Goal: Information Seeking & Learning: Check status

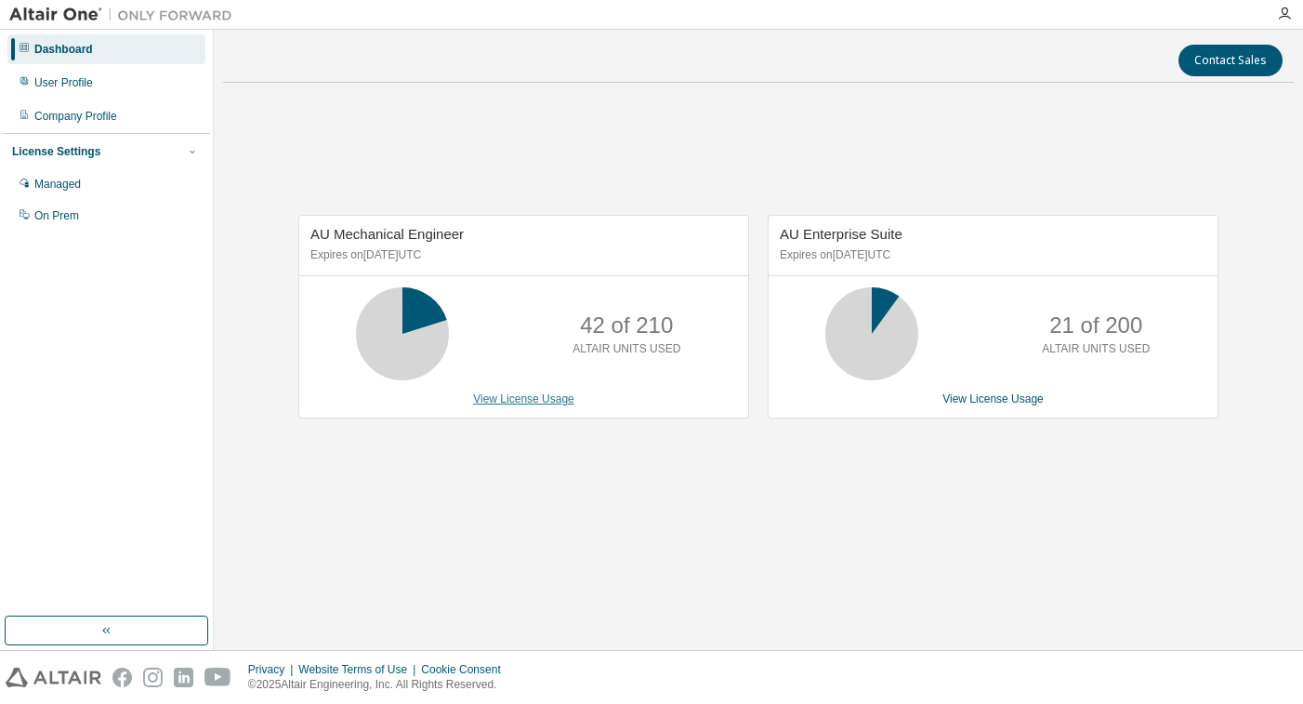
click at [508, 397] on link "View License Usage" at bounding box center [523, 398] width 101 height 13
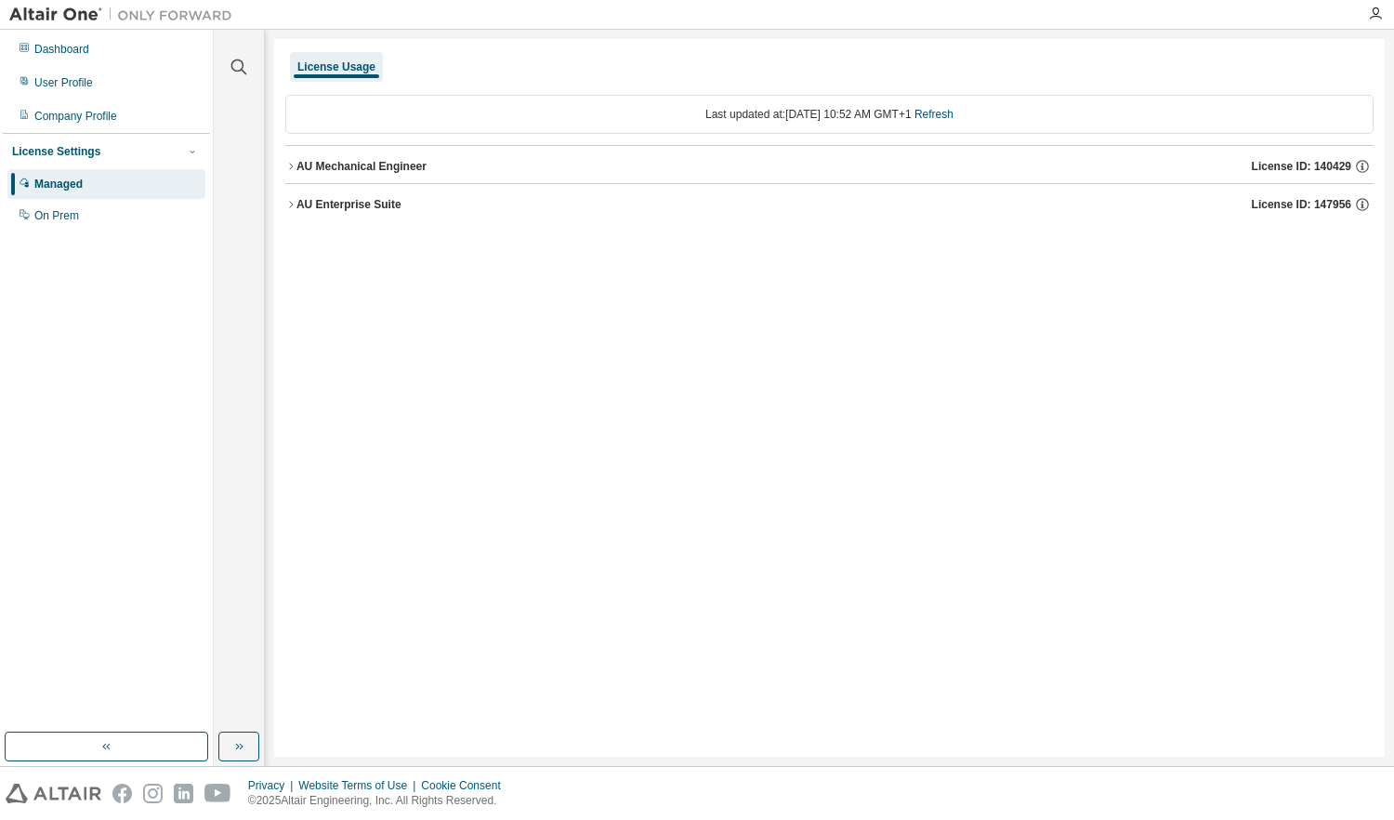
click at [294, 162] on icon "button" at bounding box center [290, 166] width 11 height 11
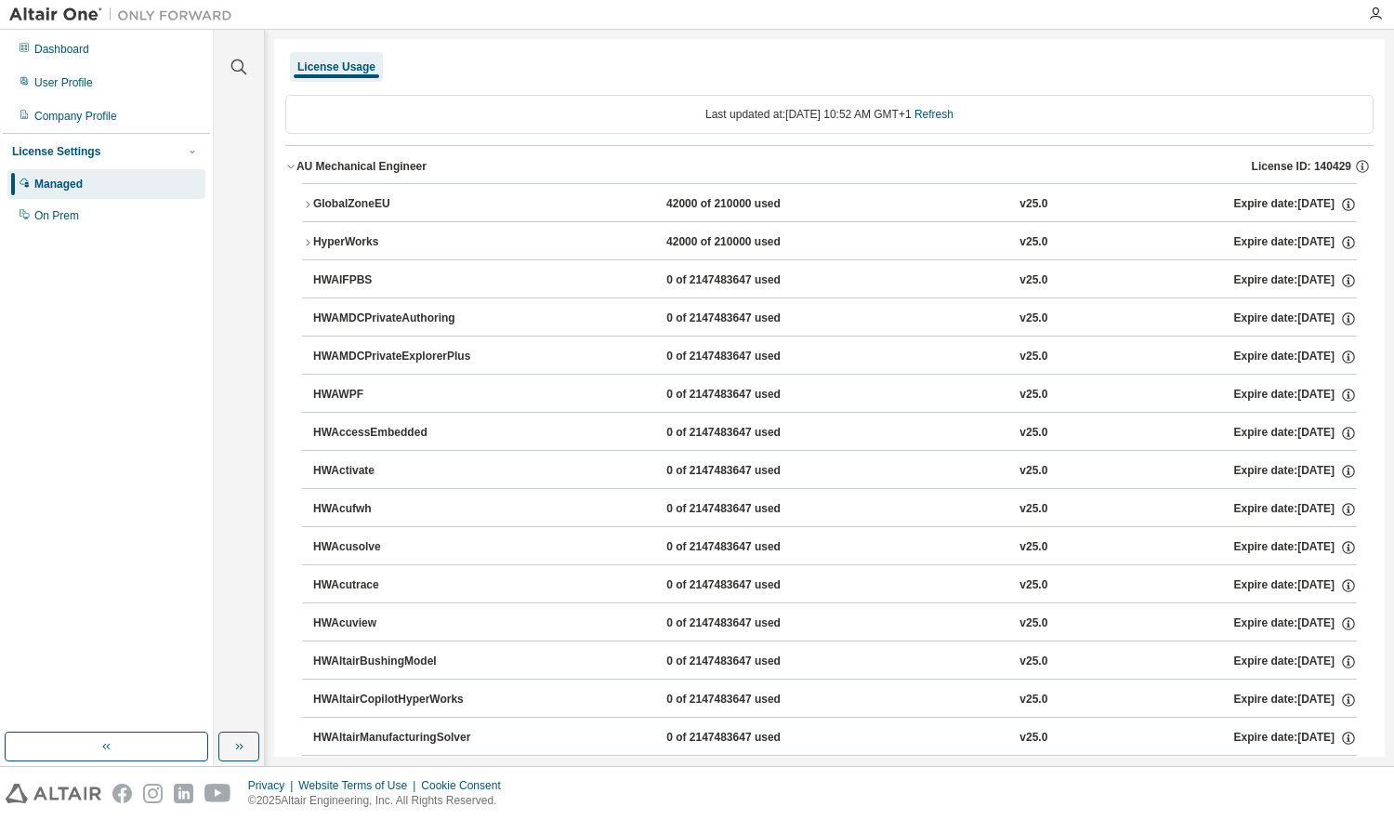
click at [303, 244] on icon "button" at bounding box center [307, 242] width 11 height 11
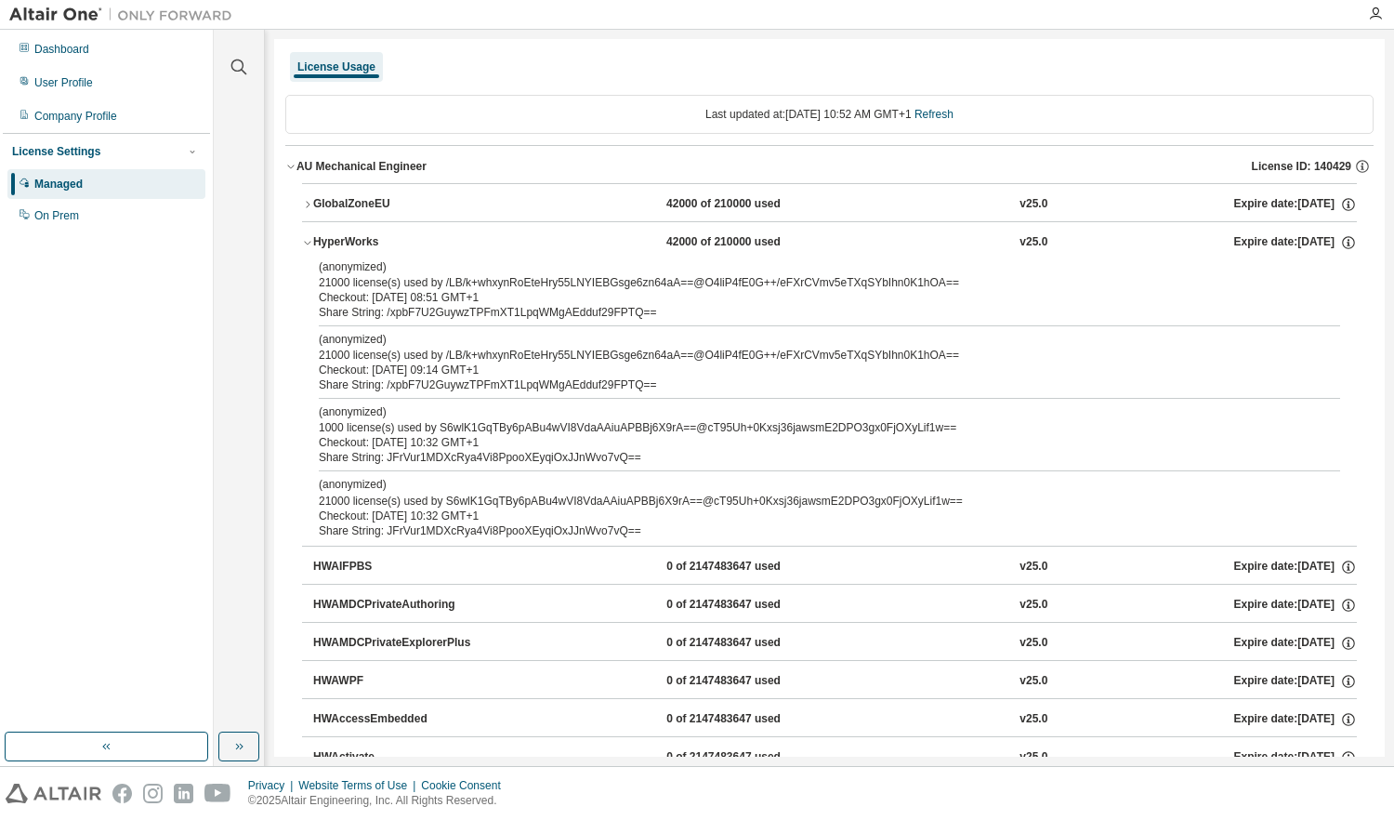
click at [303, 244] on icon "button" at bounding box center [307, 242] width 11 height 11
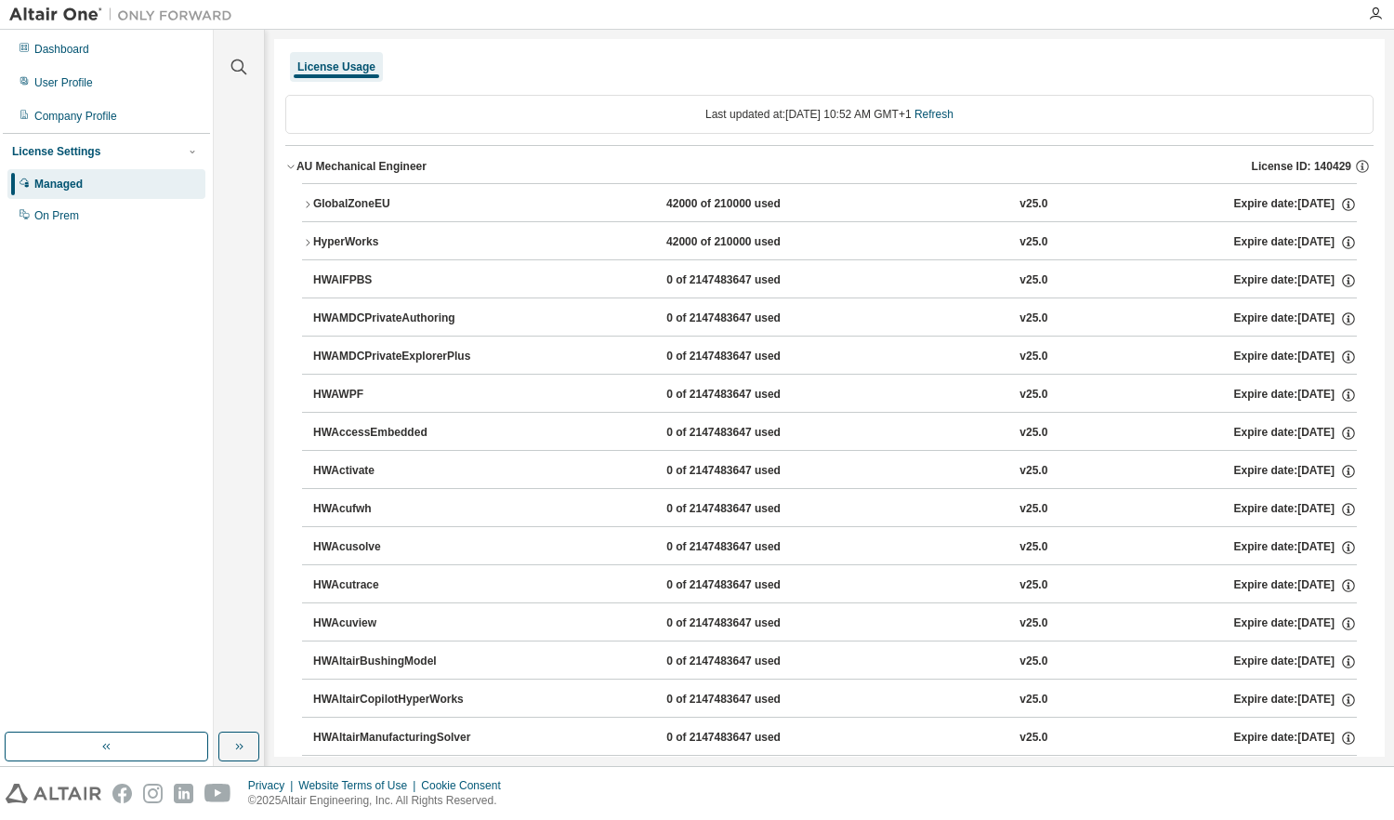
click at [60, 183] on div "Managed" at bounding box center [58, 184] width 48 height 15
click at [1302, 18] on icon "button" at bounding box center [1375, 14] width 15 height 15
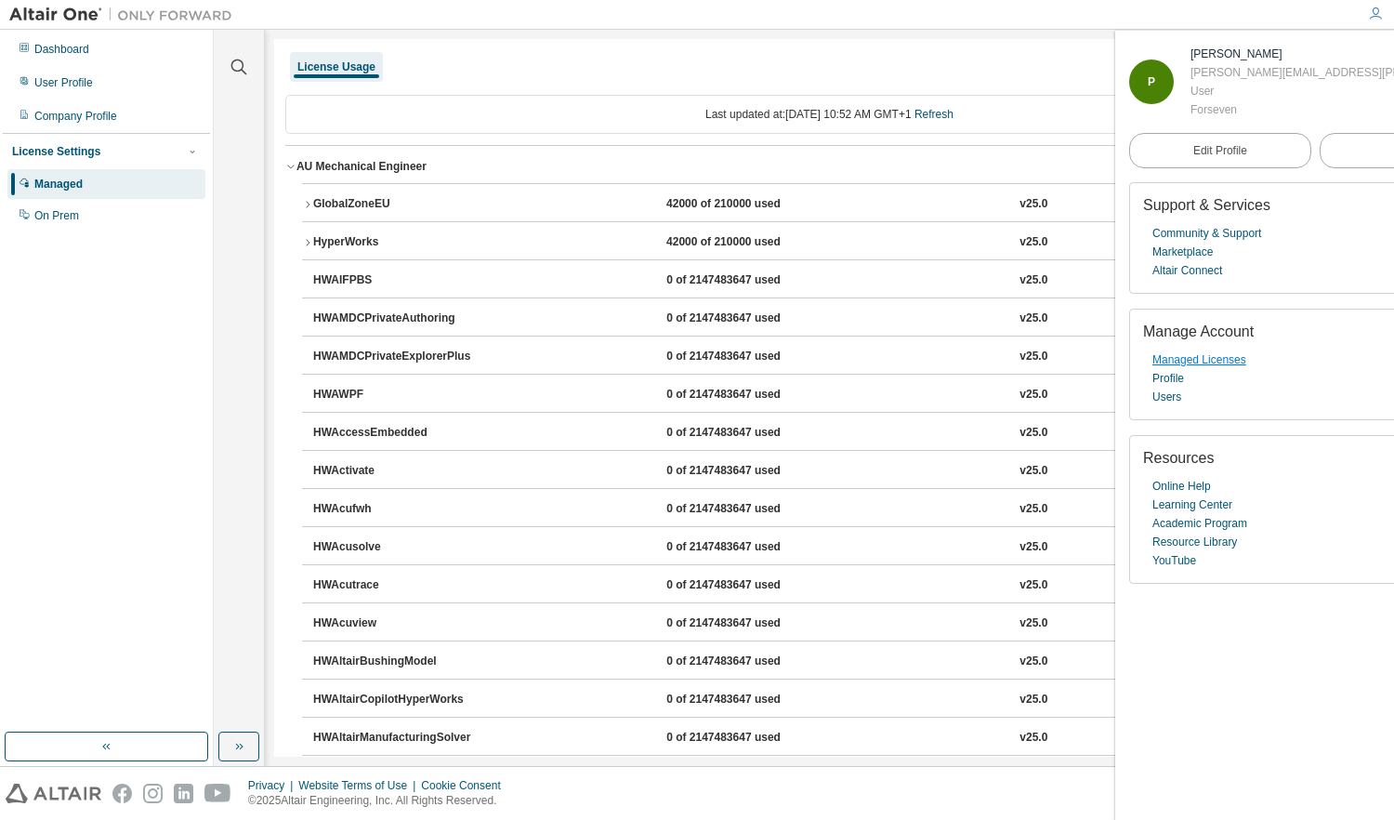
click at [1205, 357] on link "Managed Licenses" at bounding box center [1200, 359] width 94 height 19
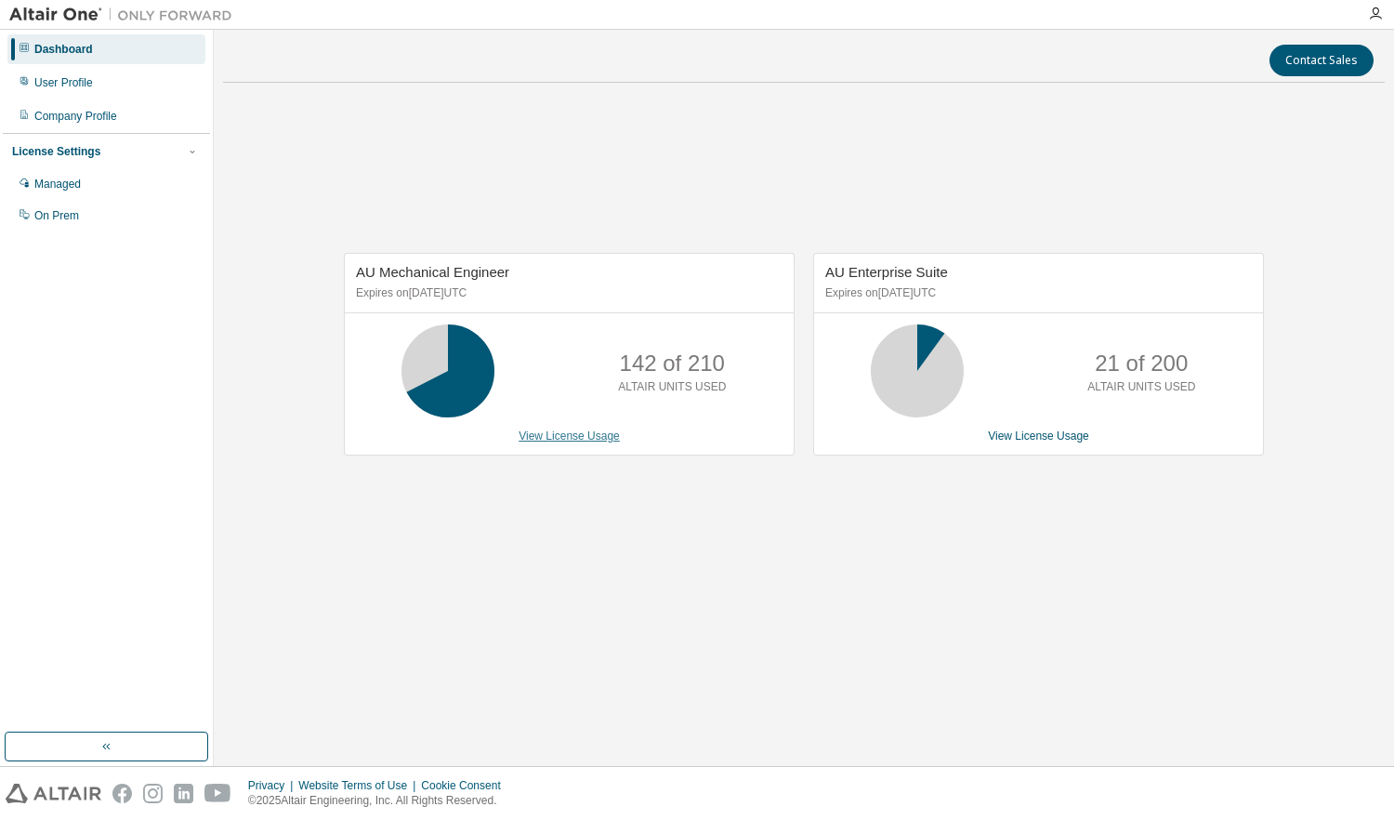
click at [607, 436] on link "View License Usage" at bounding box center [569, 435] width 101 height 13
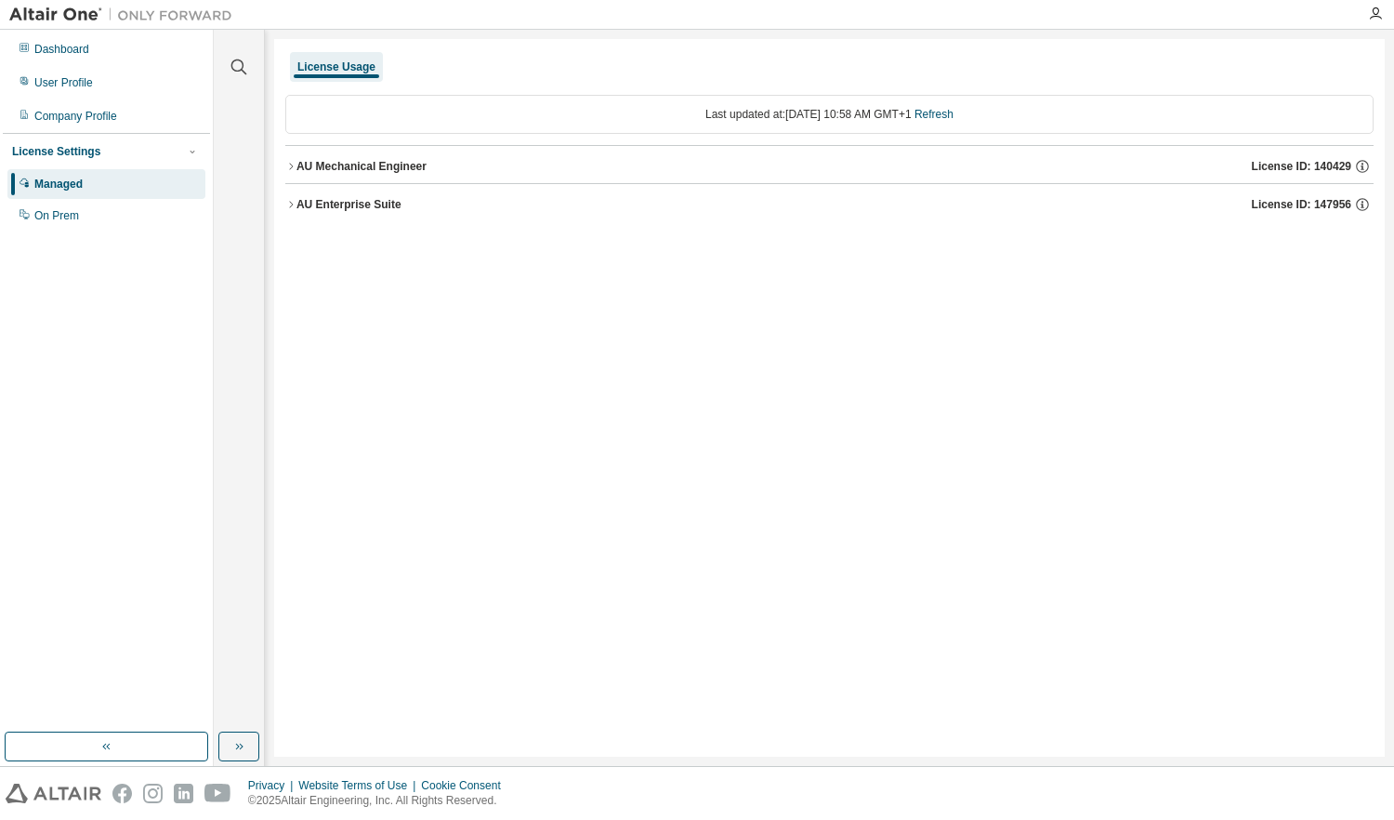
click at [295, 164] on icon "button" at bounding box center [290, 166] width 11 height 11
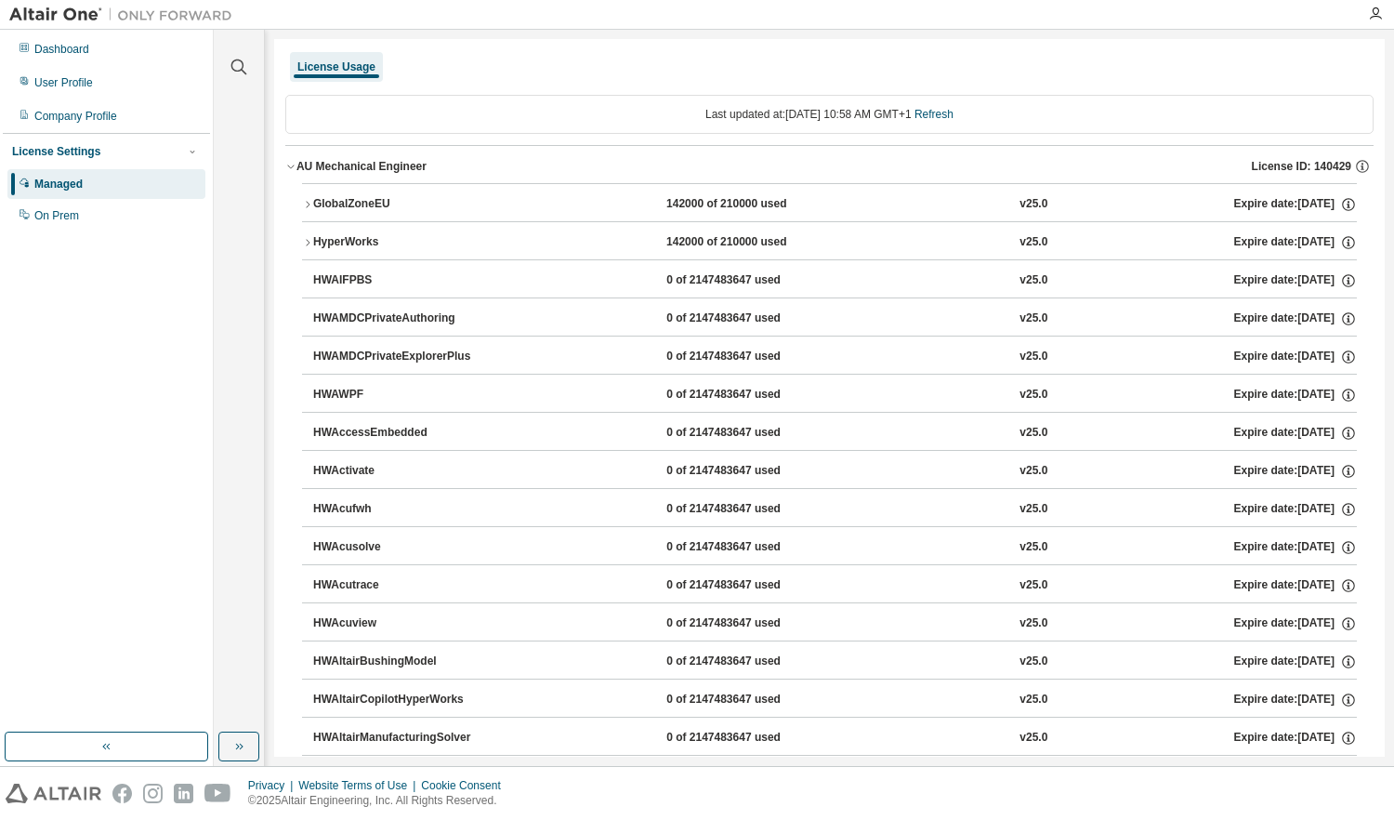
click at [307, 204] on icon "button" at bounding box center [307, 204] width 11 height 11
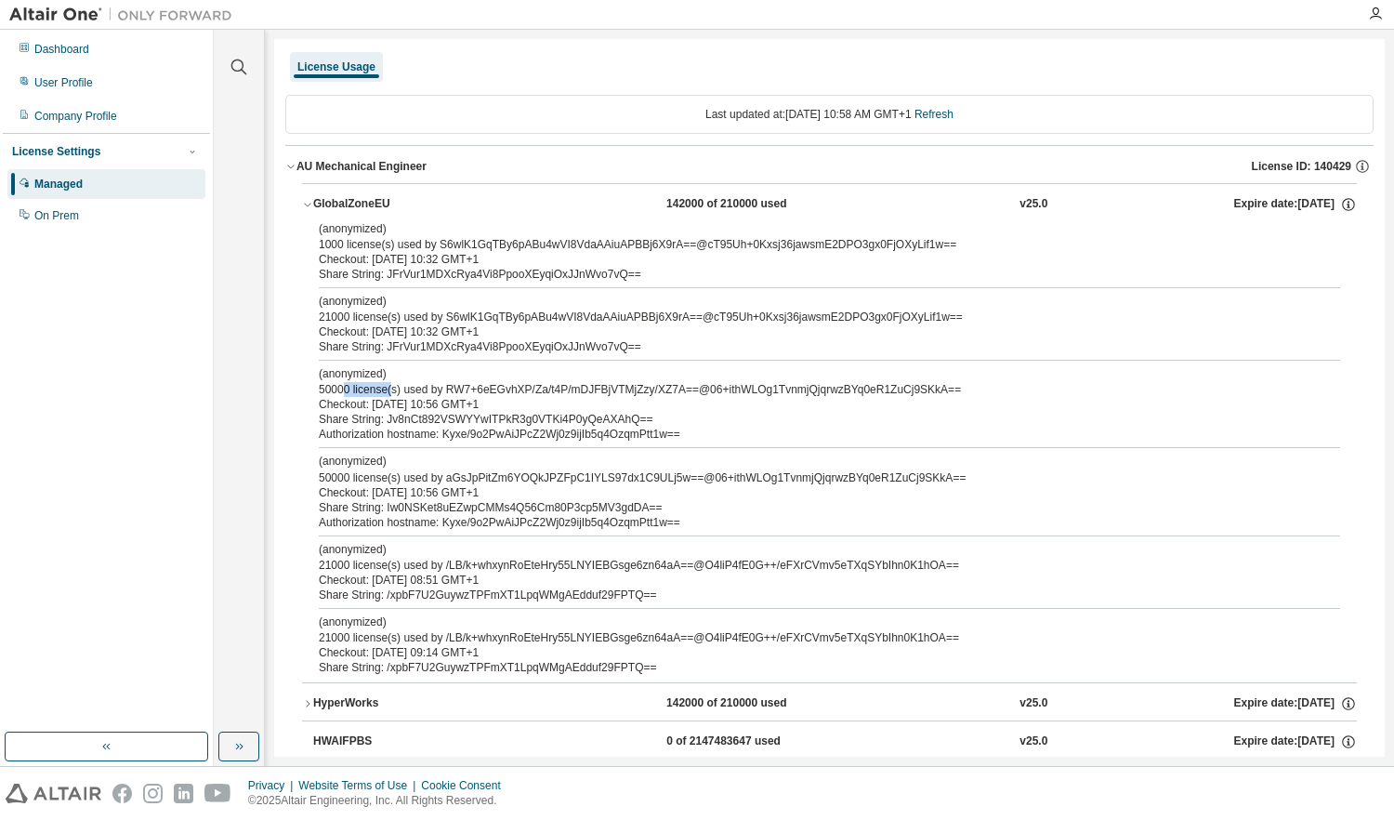
drag, startPoint x: 346, startPoint y: 384, endPoint x: 394, endPoint y: 389, distance: 48.7
click at [394, 389] on div "(anonymized) 50000 license(s) used by RW7+6eEGvhXP/Za/t4P/mDJFBjVTMjZzy/XZ7A==@…" at bounding box center [807, 381] width 977 height 31
click at [345, 389] on div "(anonymized) 50000 license(s) used by RW7+6eEGvhXP/Za/t4P/mDJFBjVTMjZzy/XZ7A==@…" at bounding box center [807, 381] width 977 height 31
drag, startPoint x: 320, startPoint y: 391, endPoint x: 416, endPoint y: 387, distance: 96.8
click at [416, 387] on div "(anonymized) 50000 license(s) used by RW7+6eEGvhXP/Za/t4P/mDJFBjVTMjZzy/XZ7A==@…" at bounding box center [807, 381] width 977 height 31
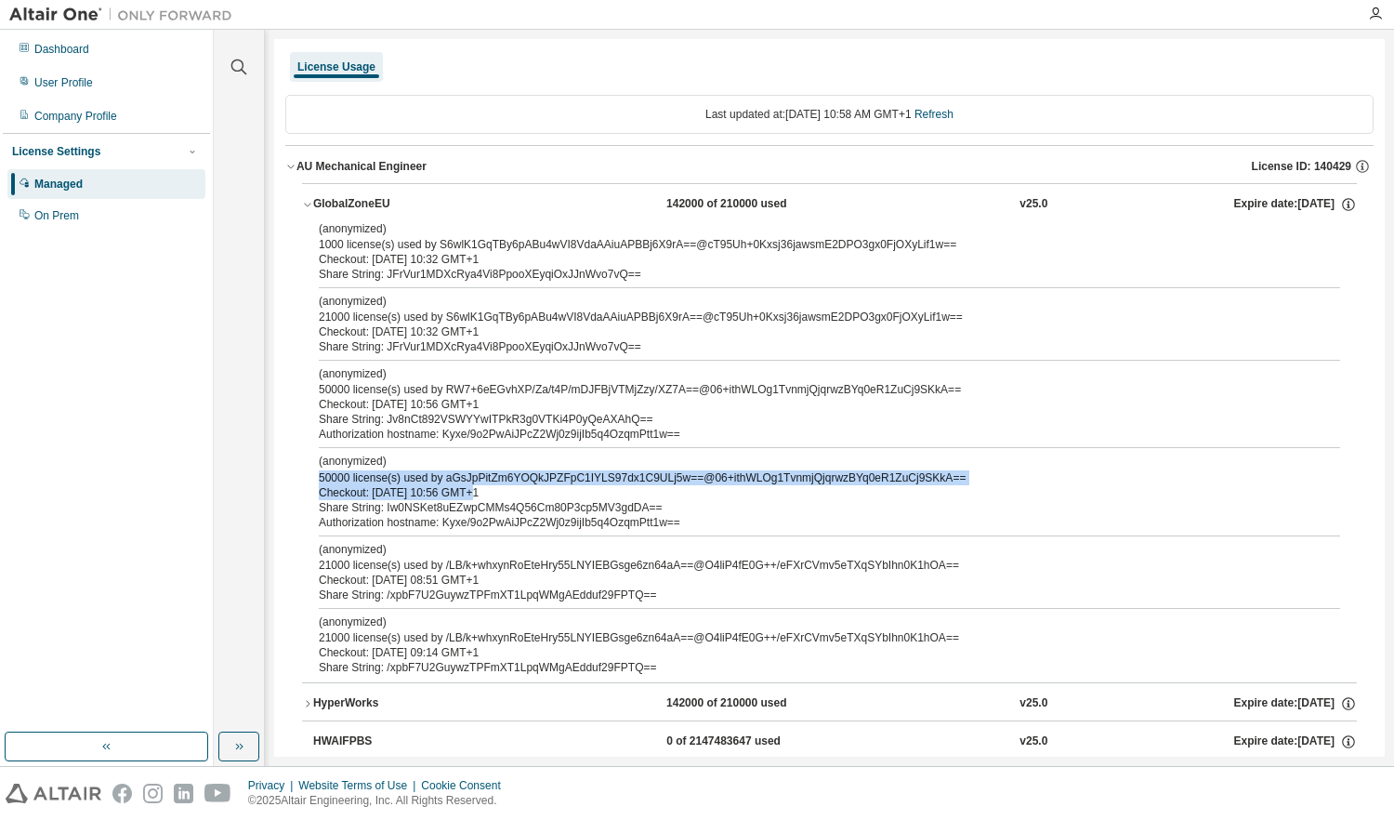
drag, startPoint x: 321, startPoint y: 478, endPoint x: 468, endPoint y: 490, distance: 148.3
click at [468, 490] on div "(anonymized) 50000 license(s) used by aGsJpPitZm6YOQkJPZFpC1IYLS97dx1C9ULj5w==@…" at bounding box center [807, 477] width 977 height 46
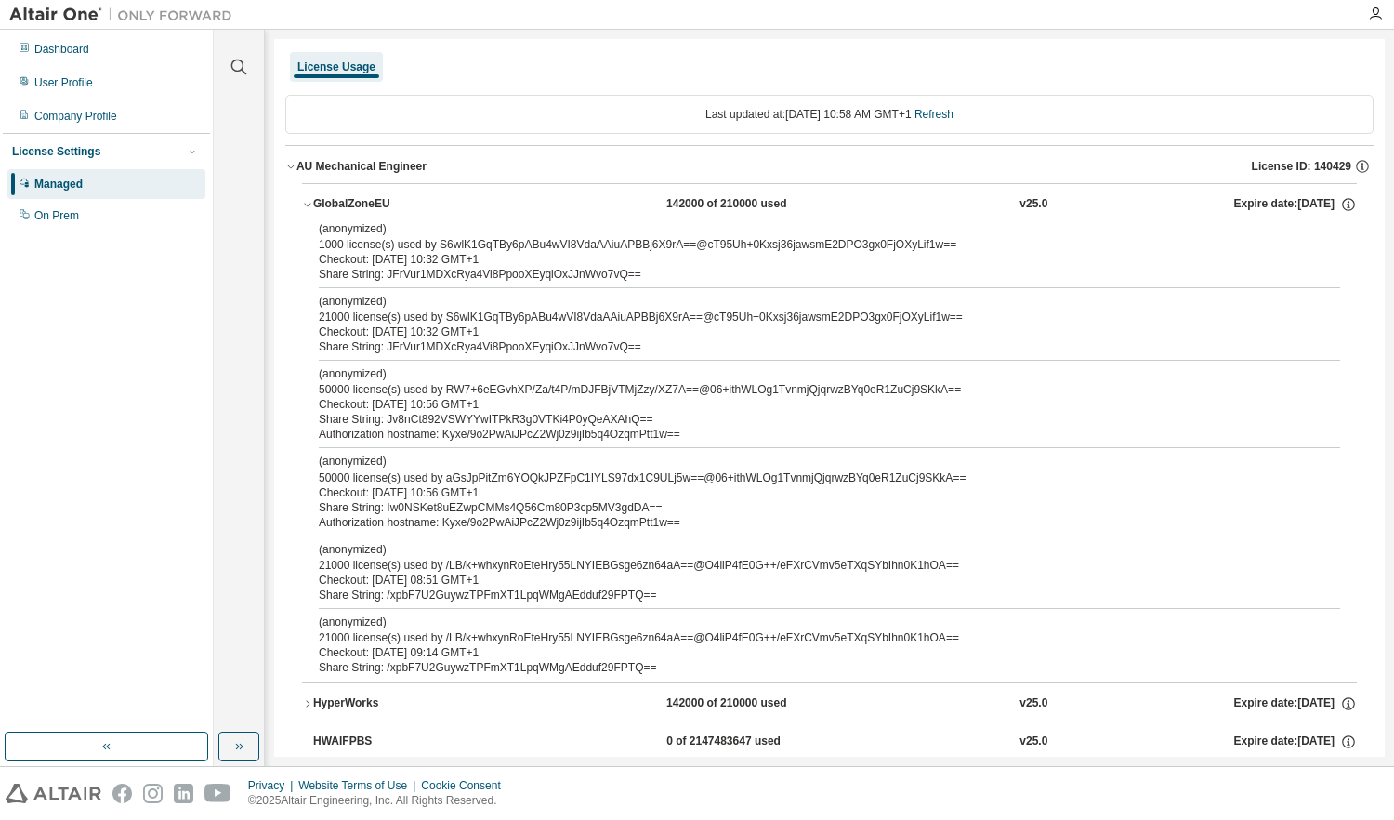
click at [474, 490] on div "Checkout: [DATE] 10:56 GMT+1" at bounding box center [807, 492] width 977 height 15
drag, startPoint x: 320, startPoint y: 388, endPoint x: 428, endPoint y: 389, distance: 107.8
click at [428, 389] on div "(anonymized) 50000 license(s) used by RW7+6eEGvhXP/Za/t4P/mDJFBjVTMjZzy/XZ7A==@…" at bounding box center [807, 381] width 977 height 31
drag, startPoint x: 321, startPoint y: 477, endPoint x: 428, endPoint y: 478, distance: 107.8
click at [428, 478] on div "(anonymized) 50000 license(s) used by aGsJpPitZm6YOQkJPZFpC1IYLS97dx1C9ULj5w==@…" at bounding box center [807, 469] width 977 height 31
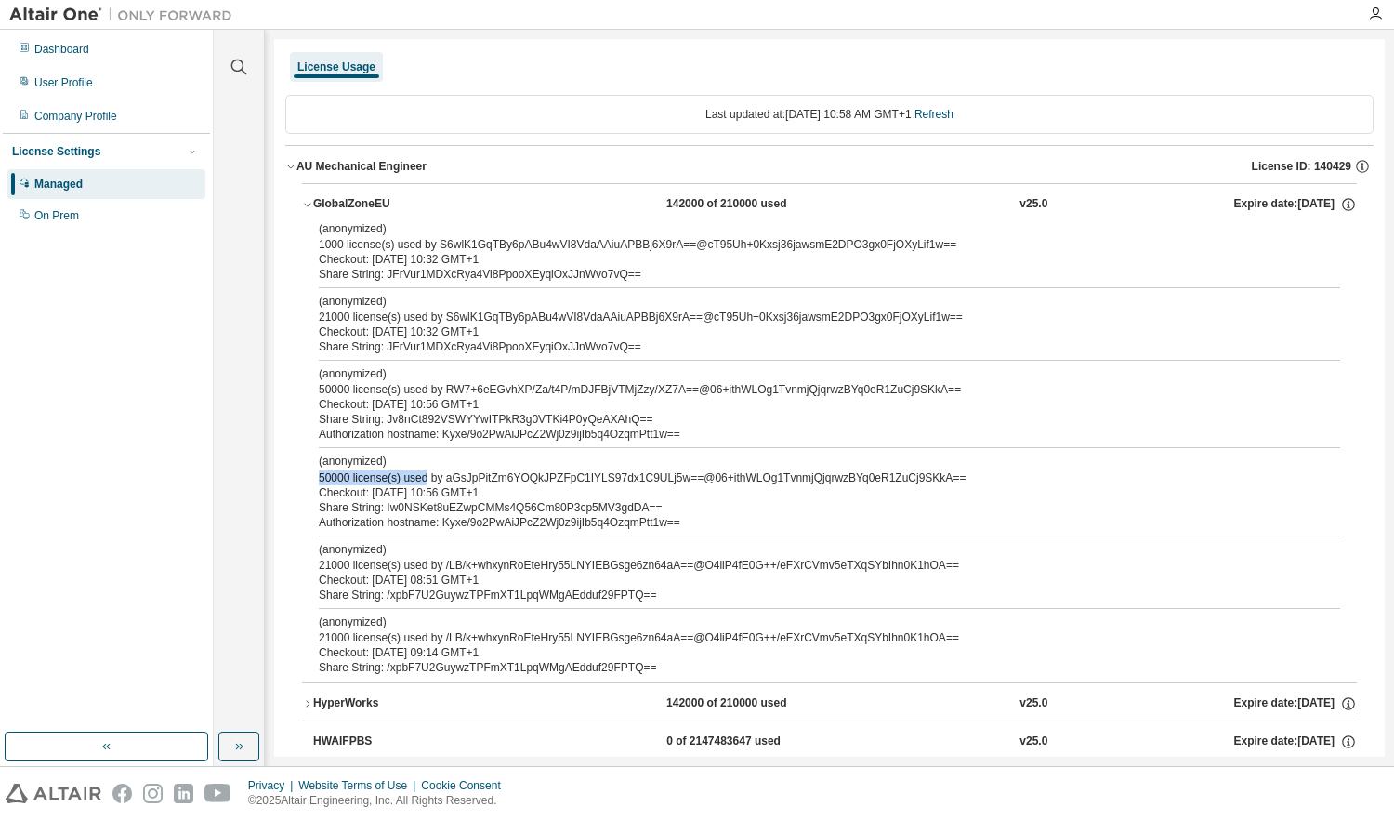
drag, startPoint x: 481, startPoint y: 403, endPoint x: 410, endPoint y: 399, distance: 71.7
click at [410, 399] on div "Checkout: [DATE] 10:56 GMT+1" at bounding box center [807, 404] width 977 height 15
drag, startPoint x: 488, startPoint y: 490, endPoint x: 403, endPoint y: 486, distance: 84.7
click at [403, 486] on div "Checkout: [DATE] 10:56 GMT+1" at bounding box center [807, 492] width 977 height 15
click at [524, 393] on div "(anonymized) 50000 license(s) used by RW7+6eEGvhXP/Za/t4P/mDJFBjVTMjZzy/XZ7A==@…" at bounding box center [807, 381] width 977 height 31
